Goal: Navigation & Orientation: Find specific page/section

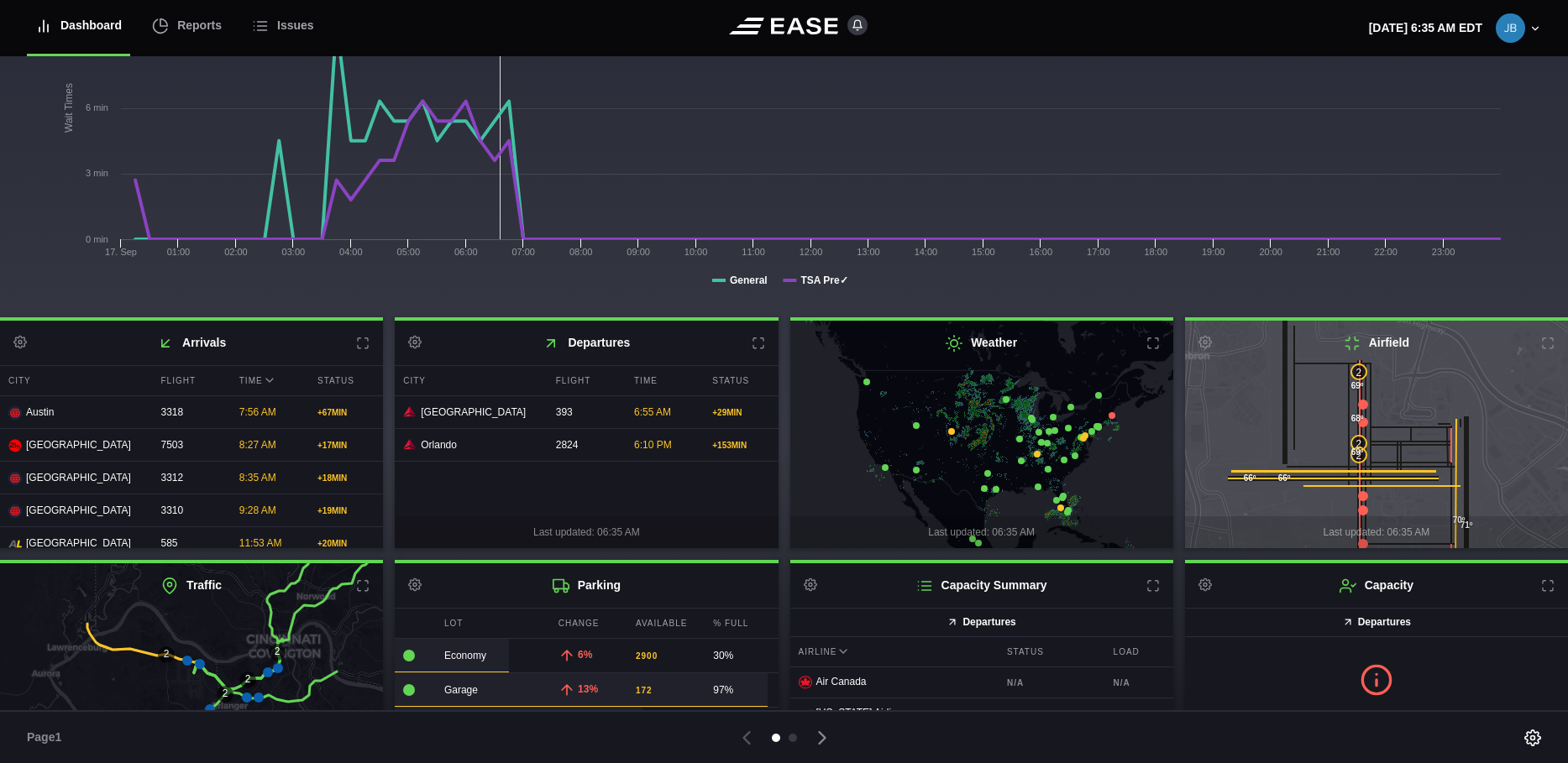
scroll to position [255, 0]
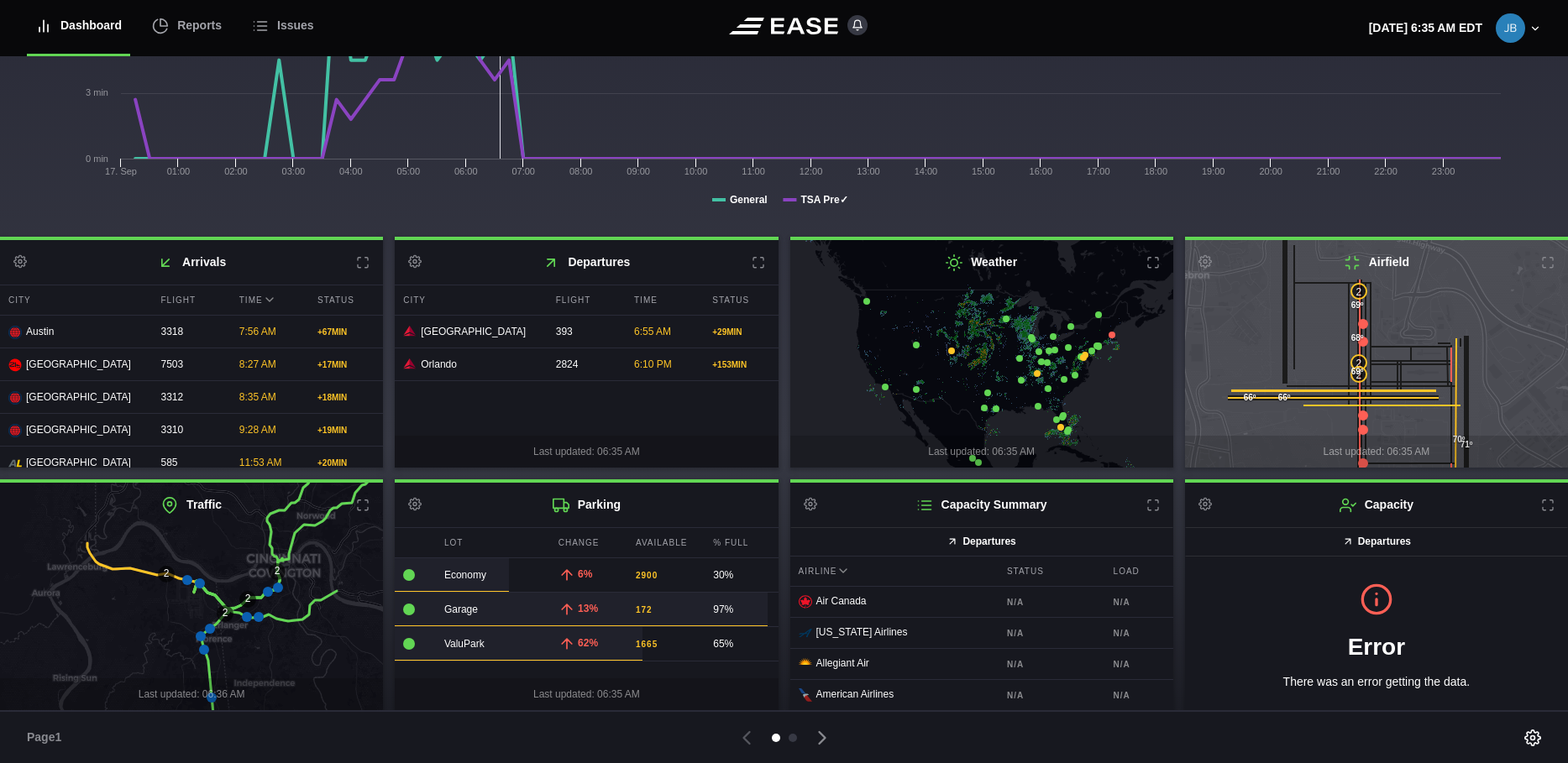
click at [280, 588] on icon at bounding box center [278, 588] width 10 height 10
click at [793, 736] on div at bounding box center [793, 738] width 9 height 9
